Goal: Information Seeking & Learning: Learn about a topic

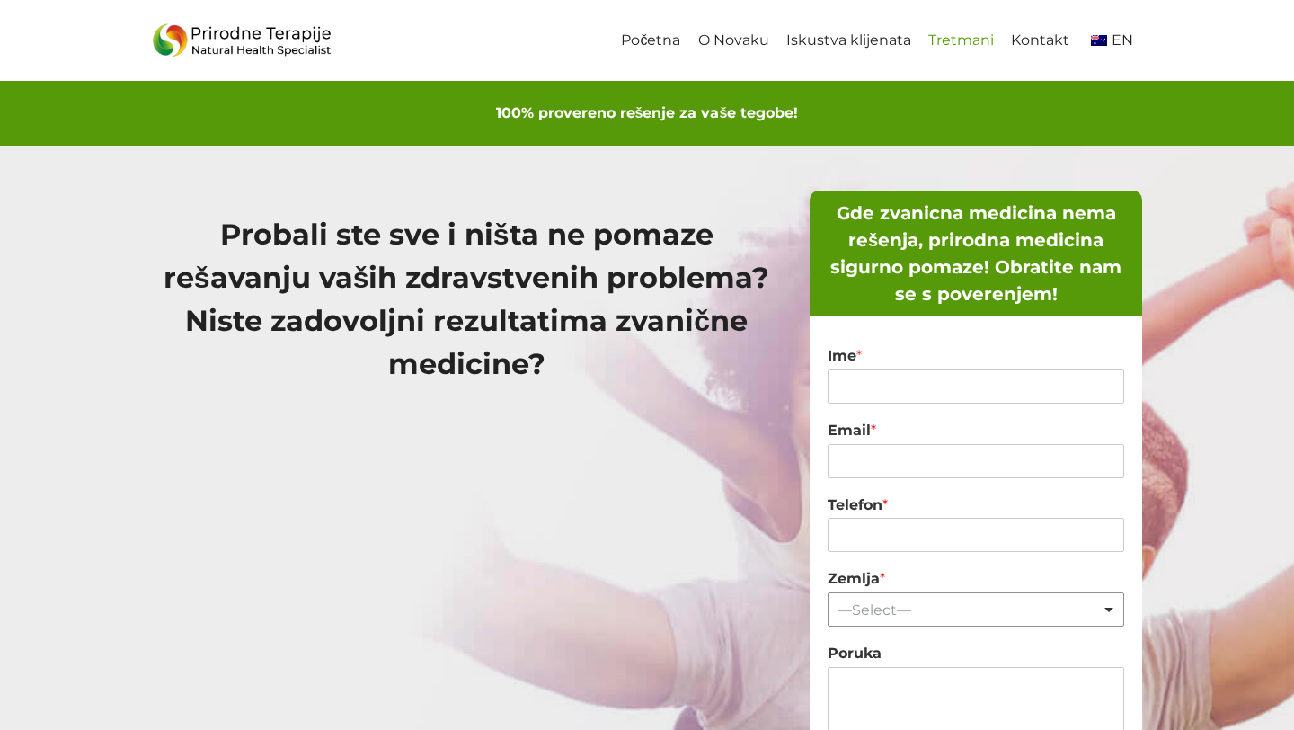
click at [924, 49] on link "Tretmani" at bounding box center [961, 41] width 83 height 40
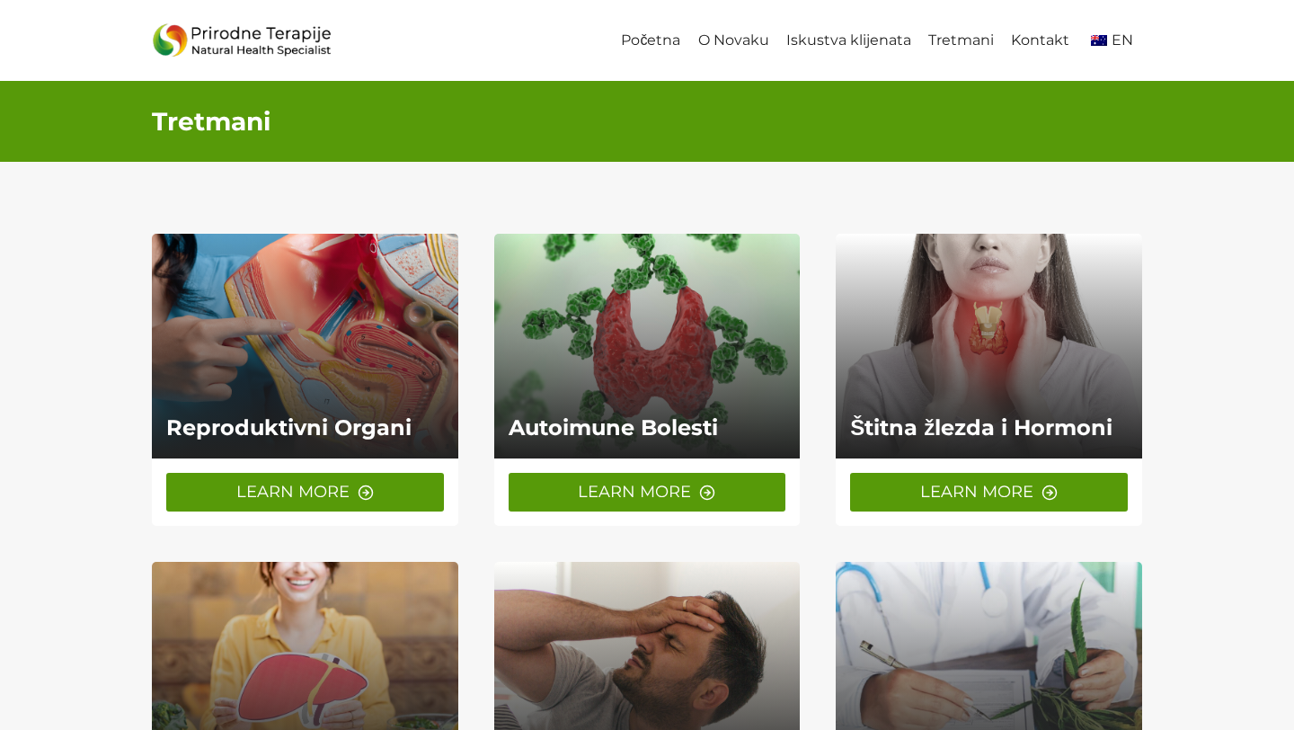
click at [276, 501] on span "LEARN MORE" at bounding box center [292, 492] width 113 height 26
